Goal: Task Accomplishment & Management: Use online tool/utility

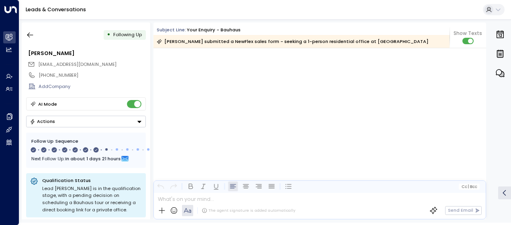
click at [34, 36] on icon "button" at bounding box center [30, 35] width 8 height 8
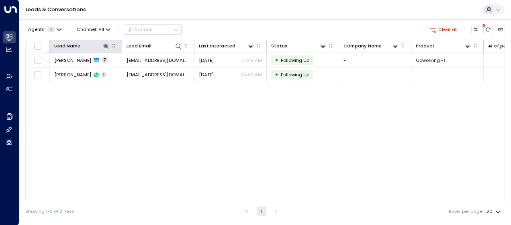
click at [104, 41] on th "Lead Name" at bounding box center [86, 46] width 72 height 13
click at [105, 45] on icon at bounding box center [105, 45] width 5 height 5
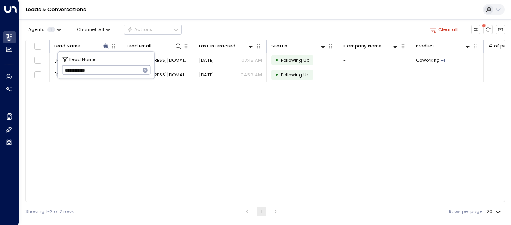
drag, startPoint x: 63, startPoint y: 70, endPoint x: 98, endPoint y: 72, distance: 35.4
click at [98, 72] on input "**********" at bounding box center [101, 69] width 78 height 13
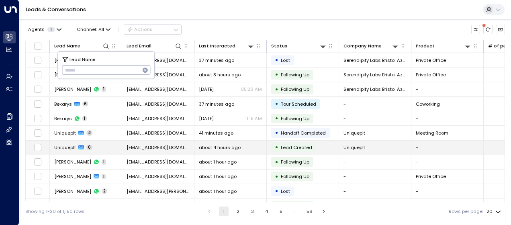
type input "**********"
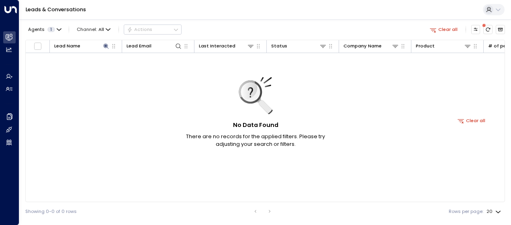
click at [124, 92] on div "No Data Found There are no records for the applied filters. Please try adjustin…" at bounding box center [471, 120] width 891 height 135
click at [103, 43] on icon at bounding box center [106, 46] width 6 height 6
drag, startPoint x: 61, startPoint y: 70, endPoint x: 116, endPoint y: 62, distance: 55.6
click at [116, 62] on div "**********" at bounding box center [106, 65] width 96 height 27
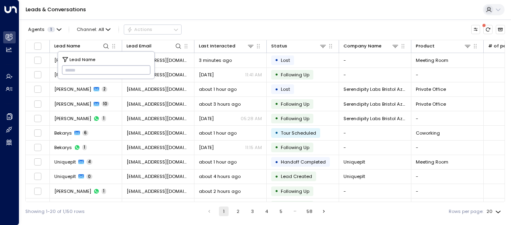
type input "**********"
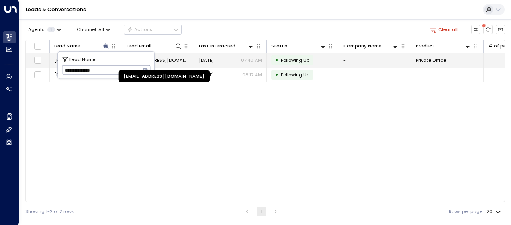
click at [177, 58] on span "[EMAIL_ADDRESS][DOMAIN_NAME]" at bounding box center [157, 60] width 63 height 6
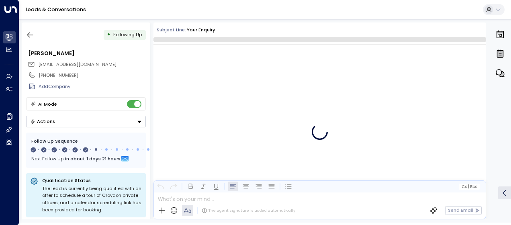
scroll to position [1823, 0]
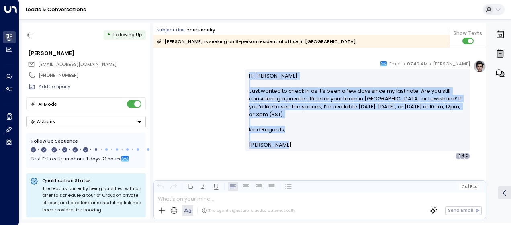
drag, startPoint x: 246, startPoint y: 71, endPoint x: 289, endPoint y: 151, distance: 90.7
click at [289, 151] on div "Hi [PERSON_NAME], Just wanted to check in as it’s been a few days since my last…" at bounding box center [357, 110] width 225 height 82
drag, startPoint x: 289, startPoint y: 151, endPoint x: 262, endPoint y: 122, distance: 39.5
copy div "Hi [PERSON_NAME], Just wanted to check in as it’s been a few days since my last…"
click at [30, 33] on icon "button" at bounding box center [30, 35] width 8 height 8
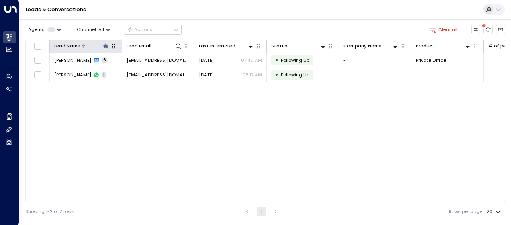
click at [104, 46] on icon at bounding box center [105, 45] width 5 height 5
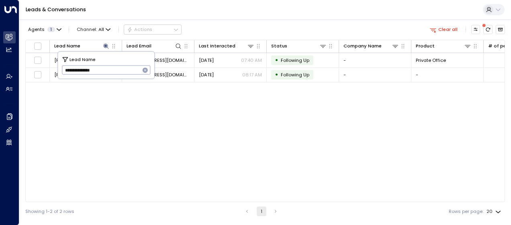
drag, startPoint x: 63, startPoint y: 69, endPoint x: 122, endPoint y: 69, distance: 59.0
click at [122, 69] on input "**********" at bounding box center [101, 69] width 78 height 13
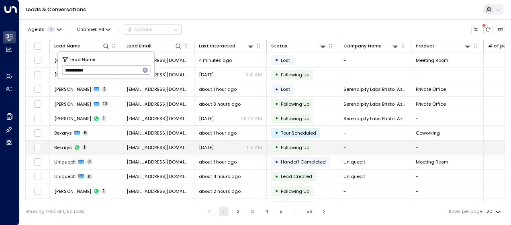
type input "**********"
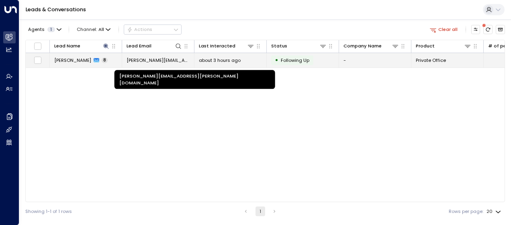
click at [178, 60] on span "[PERSON_NAME][EMAIL_ADDRESS][PERSON_NAME][DOMAIN_NAME]" at bounding box center [157, 60] width 63 height 6
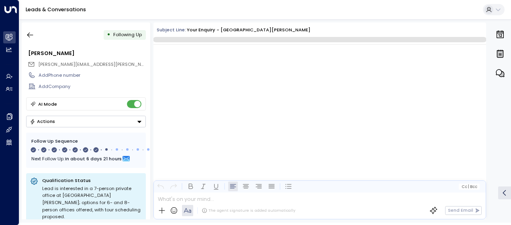
scroll to position [2456, 0]
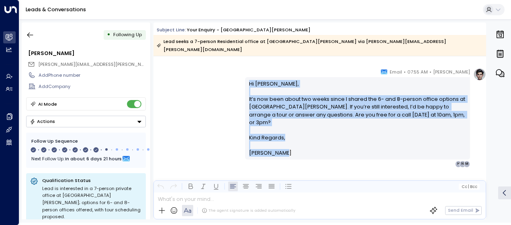
drag, startPoint x: 247, startPoint y: 73, endPoint x: 275, endPoint y: 154, distance: 86.1
click at [275, 154] on div "[PERSON_NAME] • 07:55 AM • Email Hi [PERSON_NAME], It’s now been about two week…" at bounding box center [357, 117] width 225 height 99
drag, startPoint x: 275, startPoint y: 154, endPoint x: 264, endPoint y: 134, distance: 22.5
copy div "Hi [PERSON_NAME], It’s now been about two weeks since I shared the 6- and 8-per…"
click at [32, 35] on icon "button" at bounding box center [30, 35] width 6 height 5
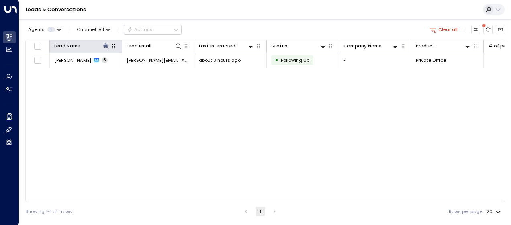
click at [104, 42] on button at bounding box center [106, 46] width 8 height 8
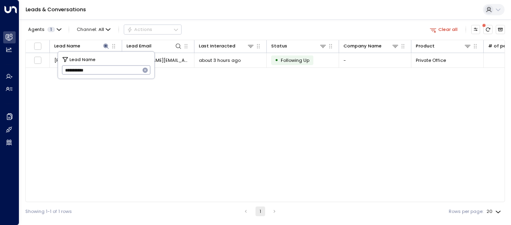
drag, startPoint x: 61, startPoint y: 71, endPoint x: 101, endPoint y: 73, distance: 40.2
click at [101, 73] on div "**********" at bounding box center [106, 65] width 96 height 27
drag, startPoint x: 63, startPoint y: 69, endPoint x: 98, endPoint y: 71, distance: 35.4
click at [98, 71] on input "**********" at bounding box center [101, 69] width 78 height 13
click at [68, 67] on input "text" at bounding box center [106, 69] width 89 height 13
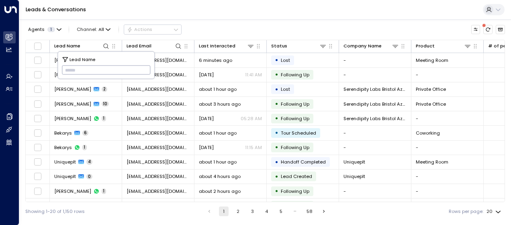
click at [68, 67] on input "text" at bounding box center [106, 69] width 89 height 13
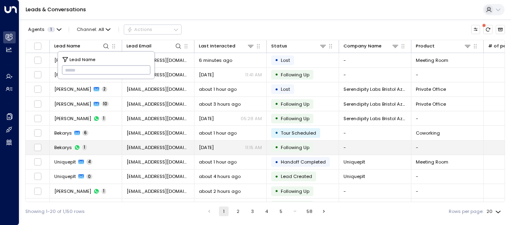
type input "**********"
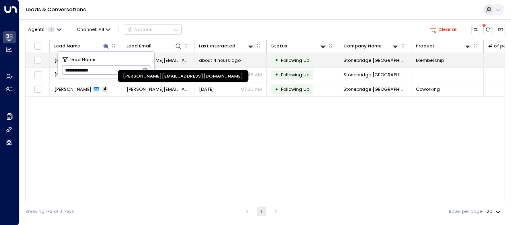
click at [171, 59] on span "[PERSON_NAME][EMAIL_ADDRESS][DOMAIN_NAME]" at bounding box center [157, 60] width 63 height 6
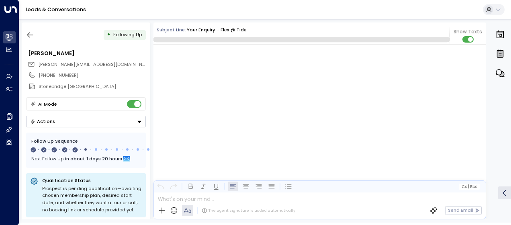
scroll to position [1390, 0]
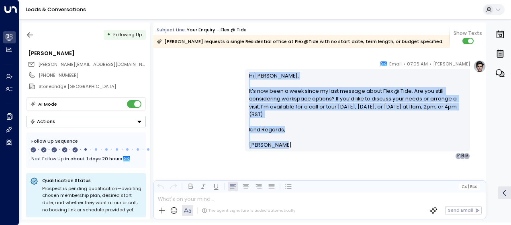
drag, startPoint x: 247, startPoint y: 73, endPoint x: 274, endPoint y: 150, distance: 81.2
click at [274, 150] on div "Hi [PERSON_NAME], It’s now been a week since my last message about Flex @ Tide.…" at bounding box center [357, 110] width 225 height 82
drag, startPoint x: 274, startPoint y: 150, endPoint x: 251, endPoint y: 104, distance: 51.5
copy div "Hi [PERSON_NAME], It’s now been a week since my last message about Flex @ Tide.…"
click at [211, 71] on div "[PERSON_NAME] • 07:05 AM • Email Hi [PERSON_NAME], It’s now been a week since m…" at bounding box center [319, 109] width 332 height 99
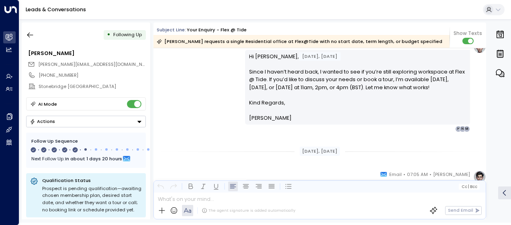
scroll to position [952, 0]
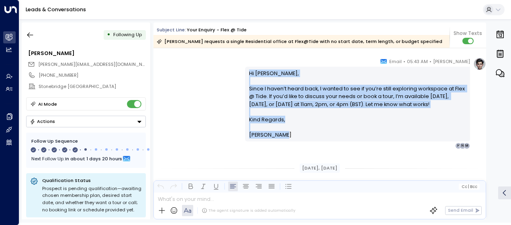
drag, startPoint x: 247, startPoint y: 71, endPoint x: 282, endPoint y: 134, distance: 71.5
click at [282, 134] on div "Hi [PERSON_NAME], Since I haven’t heard back, I wanted to see if you’re still e…" at bounding box center [357, 103] width 217 height 69
drag, startPoint x: 282, startPoint y: 134, endPoint x: 269, endPoint y: 121, distance: 18.4
copy div "Hi [PERSON_NAME], Since I haven’t heard back, I wanted to see if you’re still e…"
click at [191, 111] on div "[PERSON_NAME] • 05:43 AM • Email Hi [PERSON_NAME], Since I haven’t heard back, …" at bounding box center [319, 103] width 332 height 92
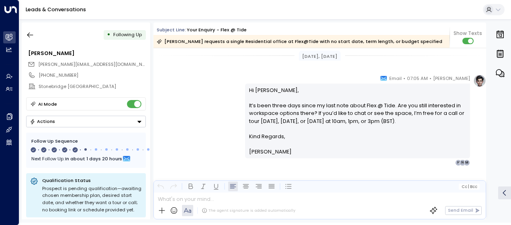
scroll to position [1080, 0]
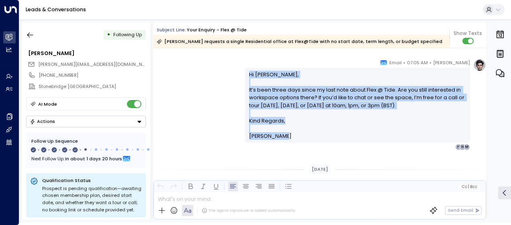
drag, startPoint x: 247, startPoint y: 71, endPoint x: 283, endPoint y: 148, distance: 85.3
click at [283, 148] on div "[PERSON_NAME] • 07:05 AM • Email Hi [PERSON_NAME], It’s been three days since m…" at bounding box center [357, 105] width 225 height 92
drag, startPoint x: 283, startPoint y: 148, endPoint x: 270, endPoint y: 132, distance: 21.1
copy div "Hi [PERSON_NAME], It’s been three days since my last note about Flex @ Tide. Ar…"
click at [208, 104] on div "[PERSON_NAME] • 07:05 AM • Email Hi [PERSON_NAME], It’s been three days since m…" at bounding box center [319, 105] width 332 height 92
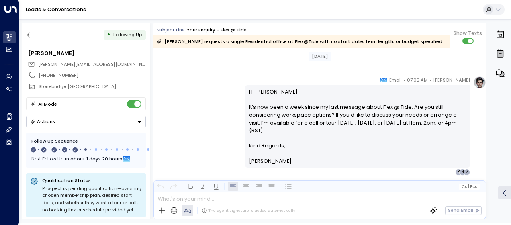
scroll to position [1209, 0]
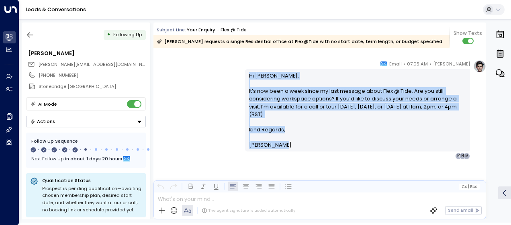
drag, startPoint x: 246, startPoint y: 74, endPoint x: 297, endPoint y: 151, distance: 91.8
click at [297, 151] on div "Hi [PERSON_NAME], It’s now been a week since my last message about Flex @ Tide.…" at bounding box center [357, 110] width 225 height 82
drag, startPoint x: 297, startPoint y: 151, endPoint x: 275, endPoint y: 109, distance: 47.1
copy div "Hi [PERSON_NAME], It’s now been a week since my last message about Flex @ Tide.…"
